Goal: Check status: Check status

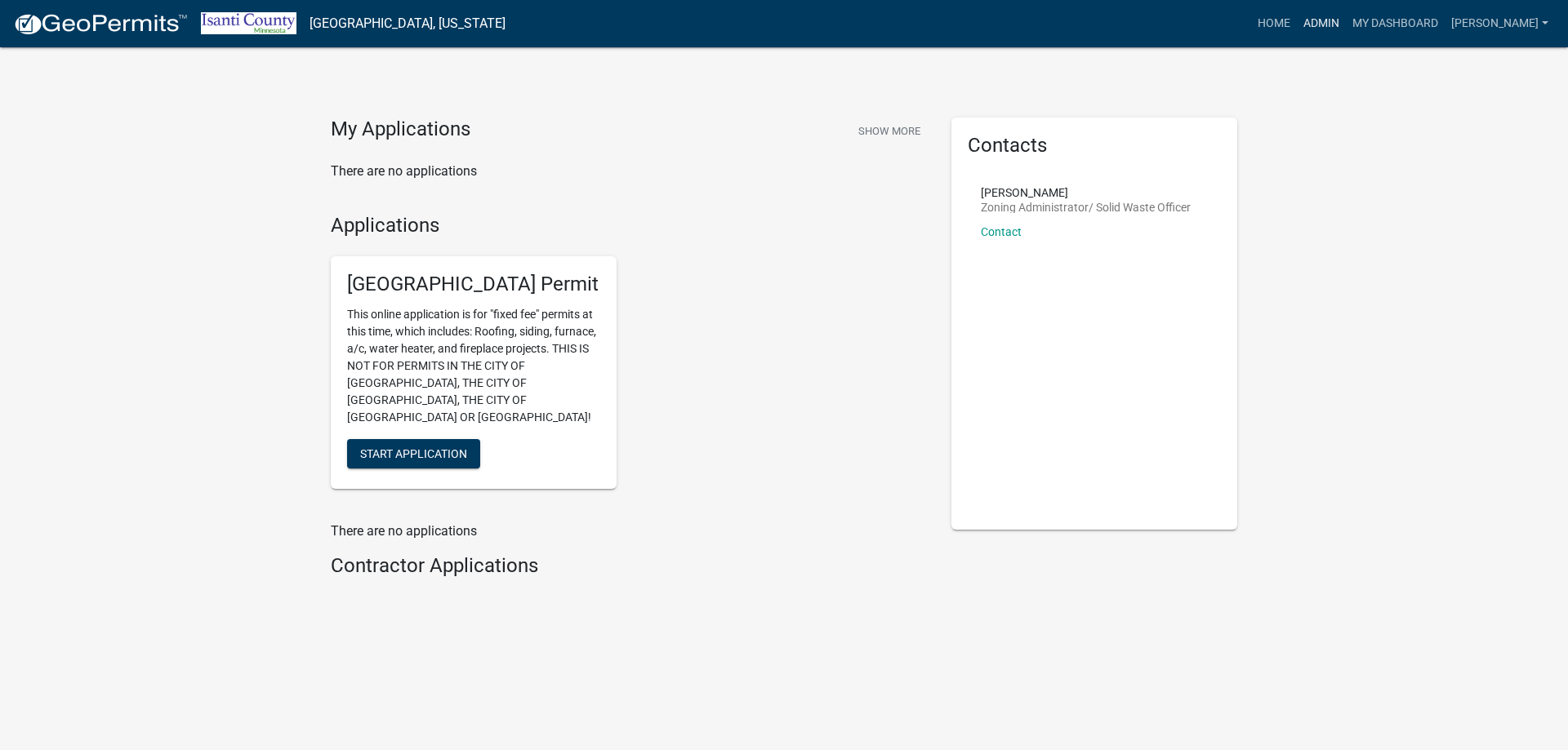
click at [1327, 28] on link "Admin" at bounding box center [1321, 23] width 49 height 31
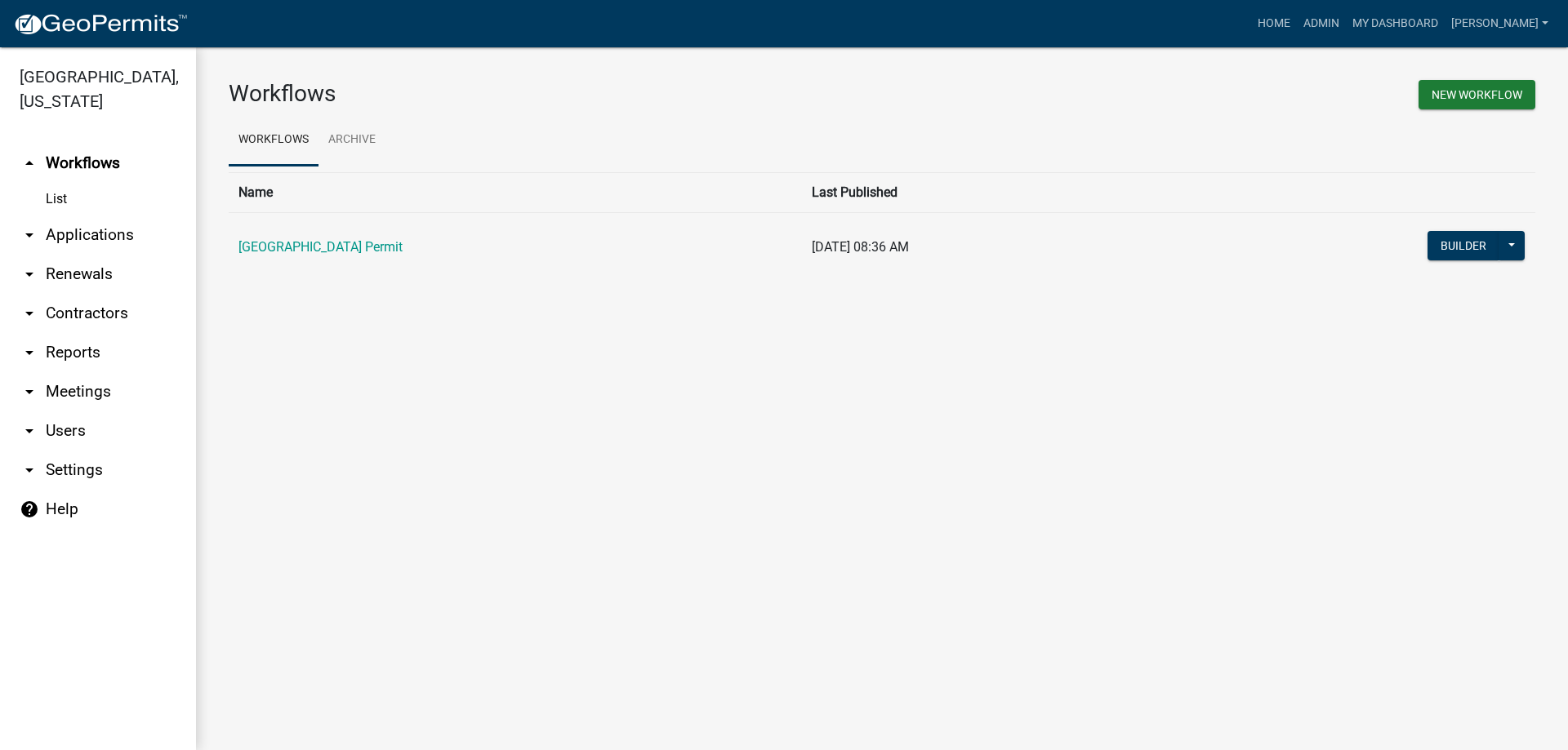
click at [370, 238] on td "[GEOGRAPHIC_DATA] Permit" at bounding box center [515, 247] width 573 height 70
click at [378, 250] on link "[GEOGRAPHIC_DATA] Permit" at bounding box center [320, 246] width 164 height 15
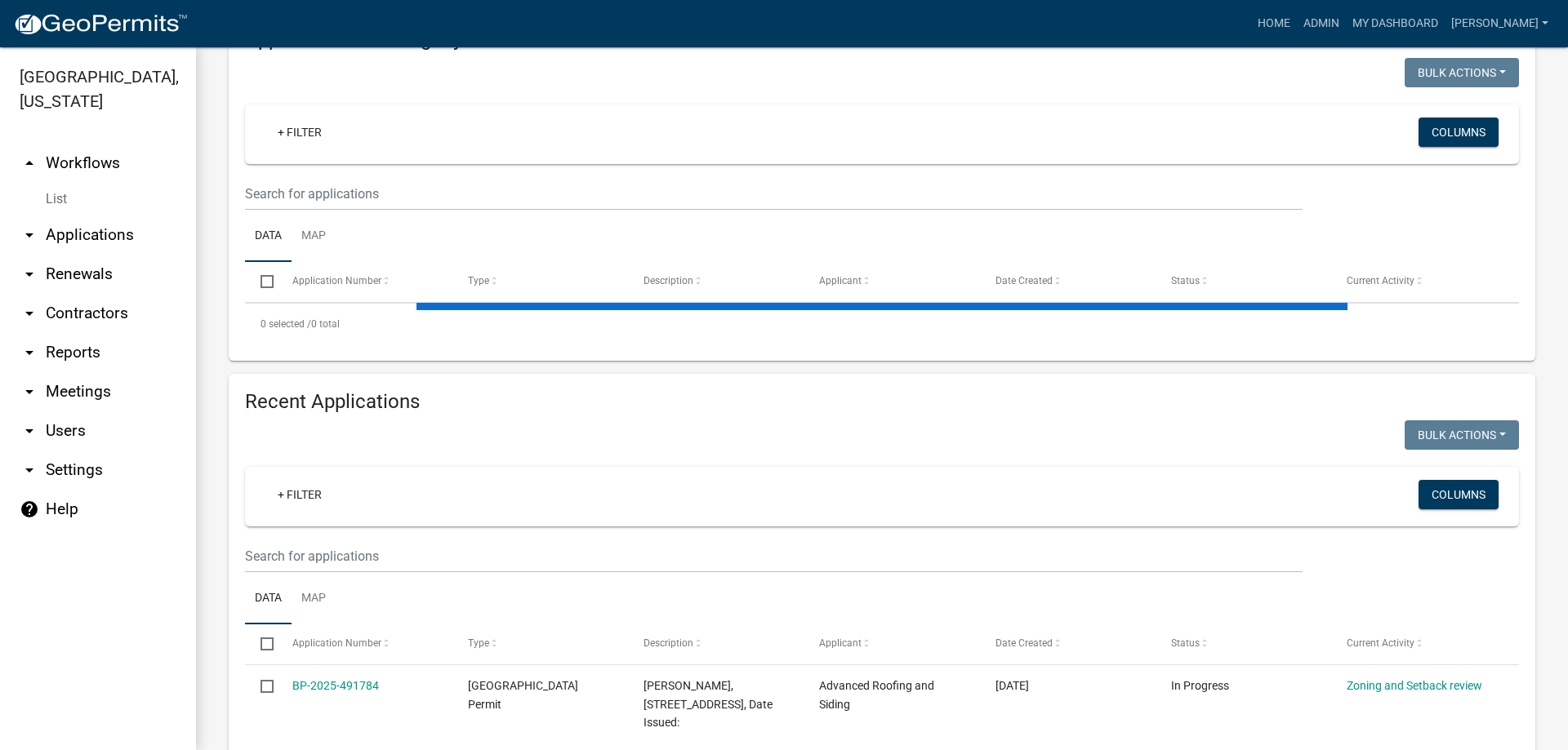
scroll to position [243, 0]
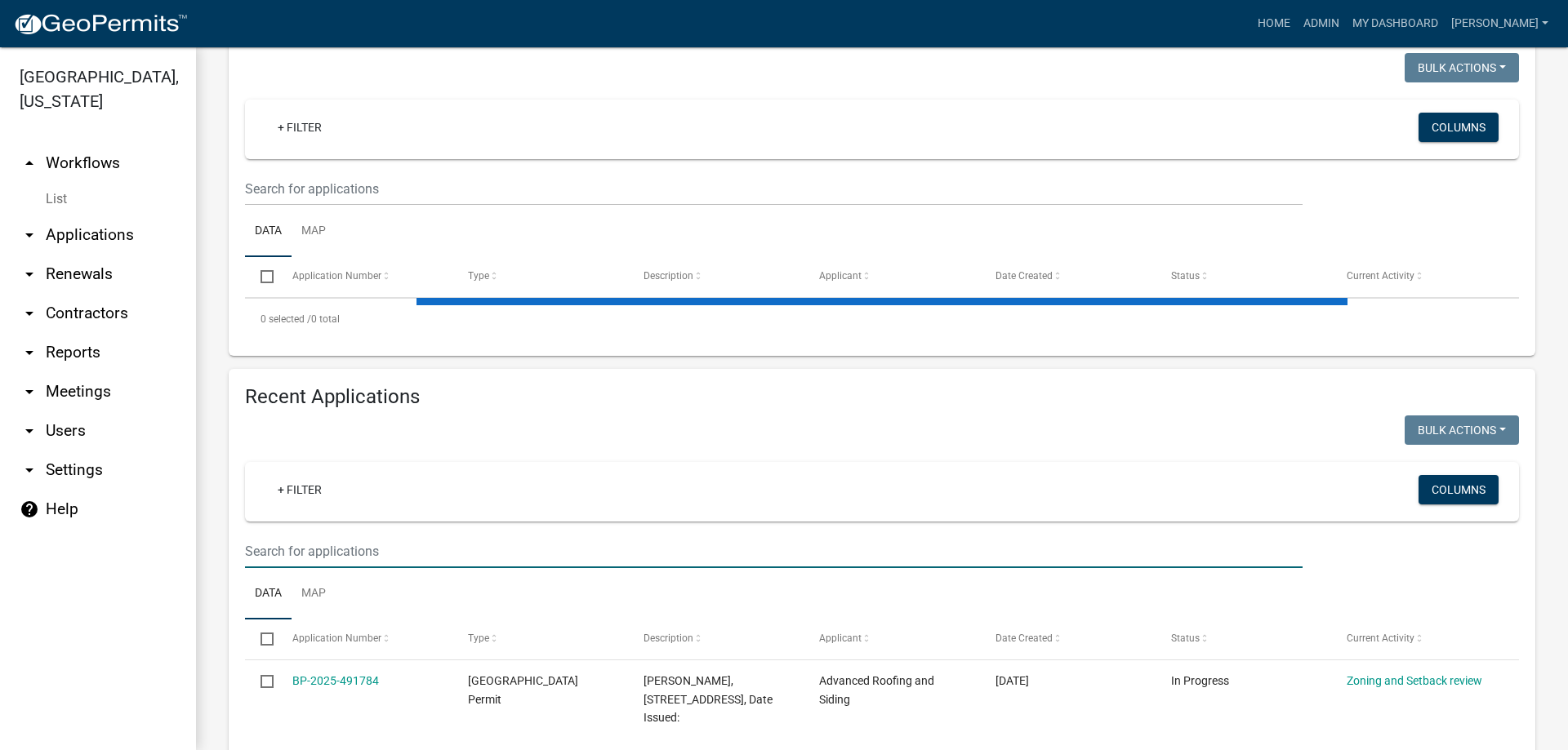
drag, startPoint x: 282, startPoint y: 544, endPoint x: 314, endPoint y: 538, distance: 32.6
click at [282, 544] on input "text" at bounding box center [773, 552] width 1057 height 34
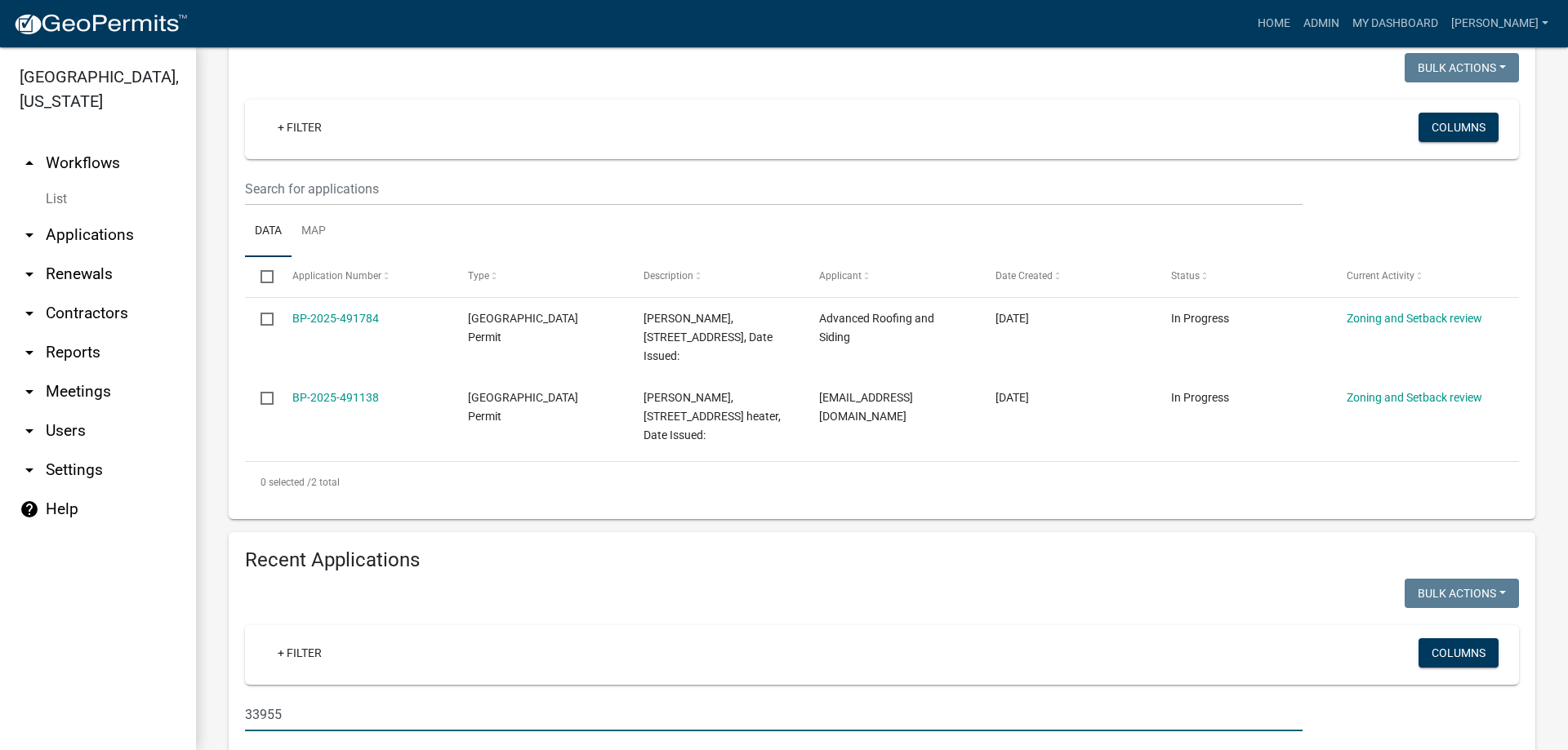
type input "33955"
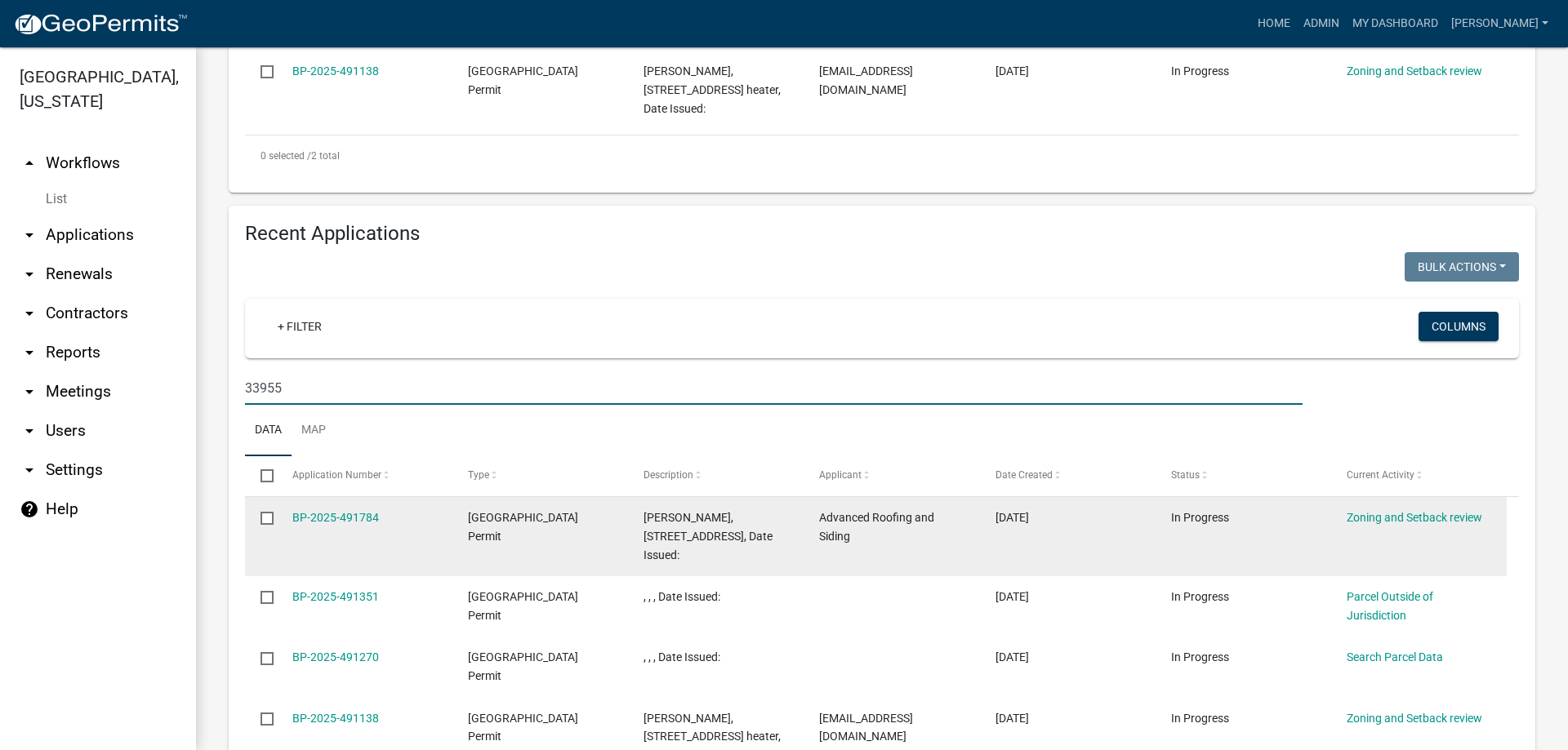
scroll to position [447, 0]
